Goal: Transaction & Acquisition: Purchase product/service

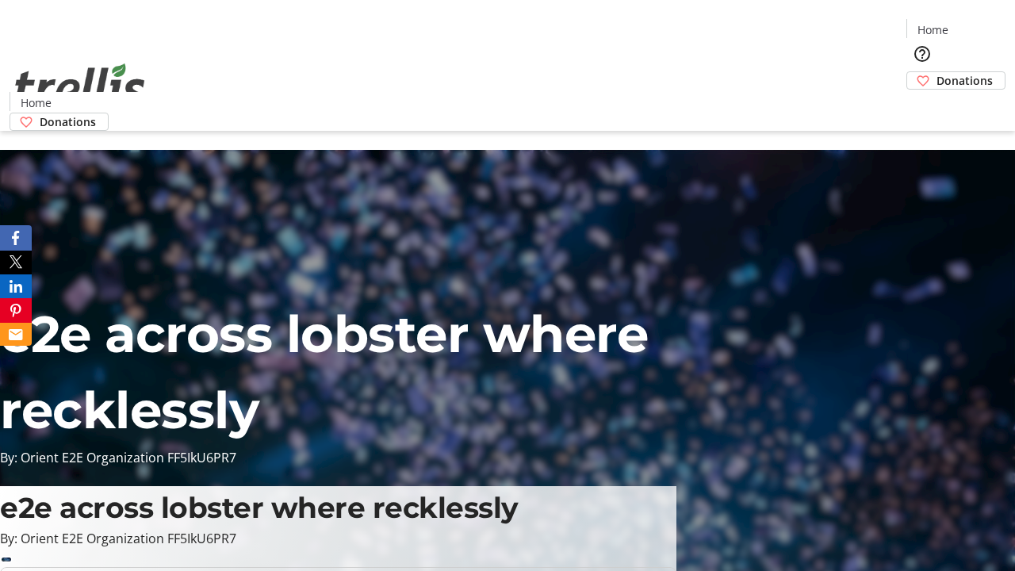
click at [936, 72] on span "Donations" at bounding box center [964, 80] width 56 height 17
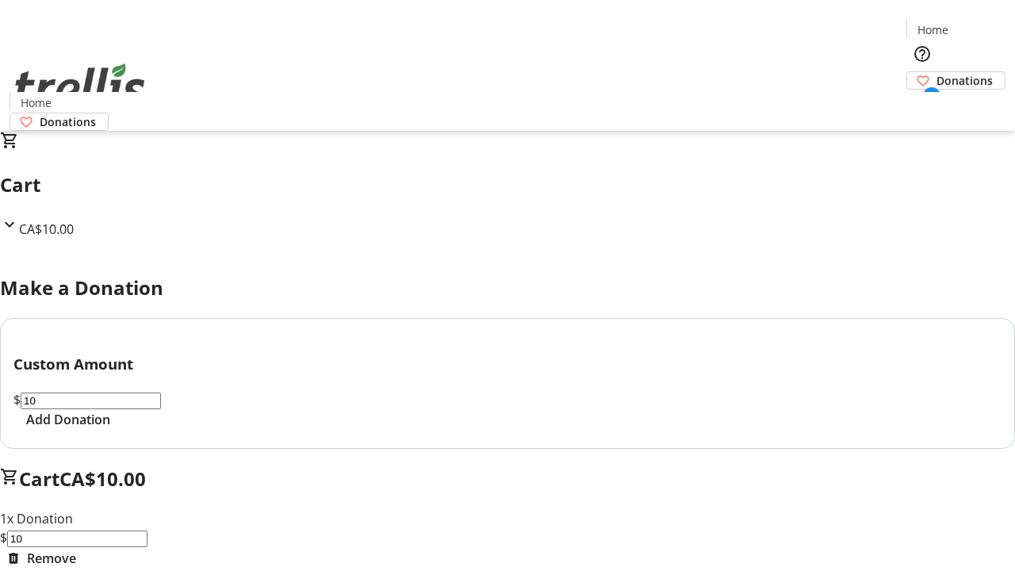
select select "CA"
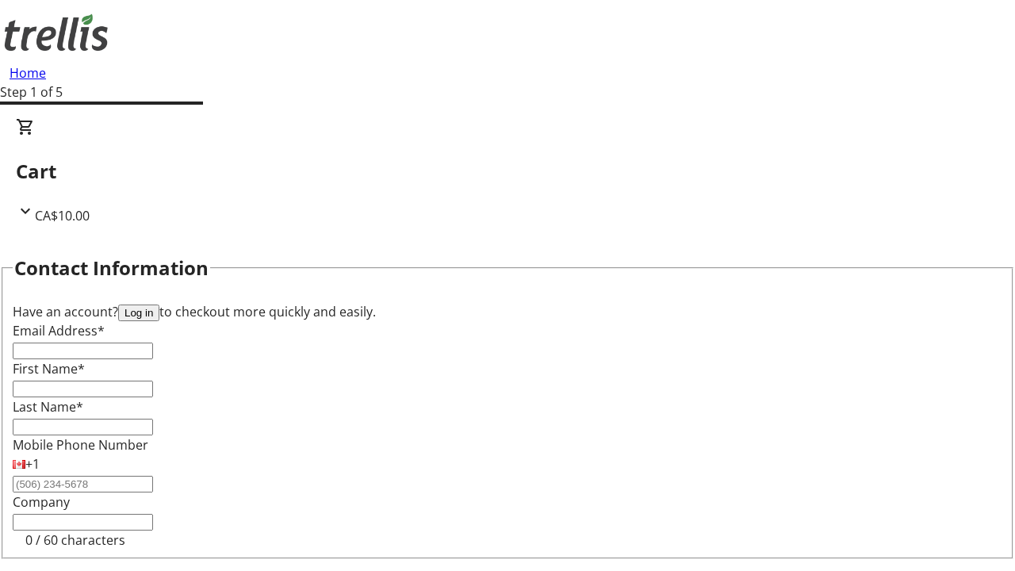
click at [159, 304] on button "Log in" at bounding box center [138, 312] width 41 height 17
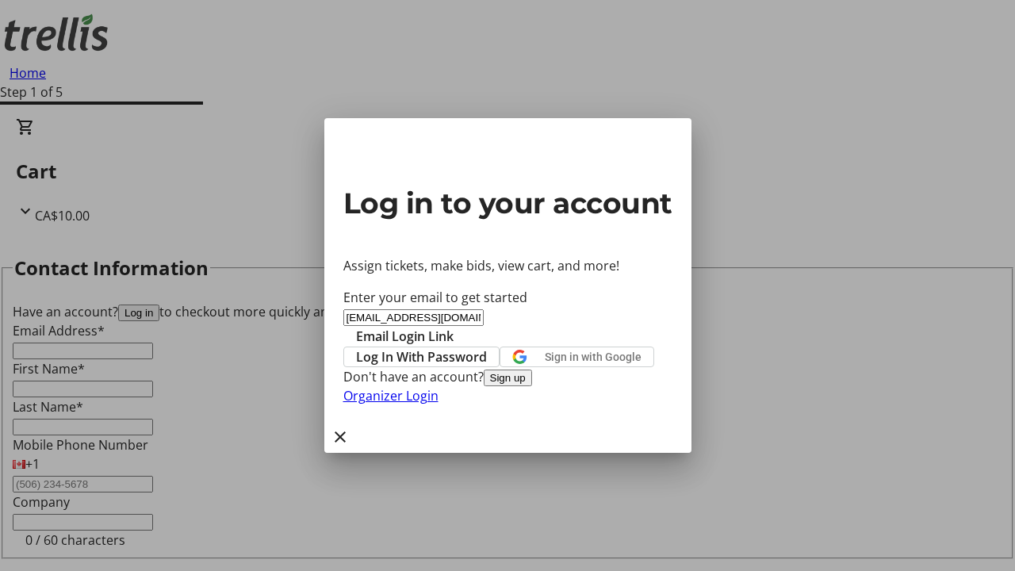
type input "[EMAIL_ADDRESS][DOMAIN_NAME]"
click at [453, 327] on span "Email Login Link" at bounding box center [405, 336] width 98 height 19
